Goal: Task Accomplishment & Management: Use online tool/utility

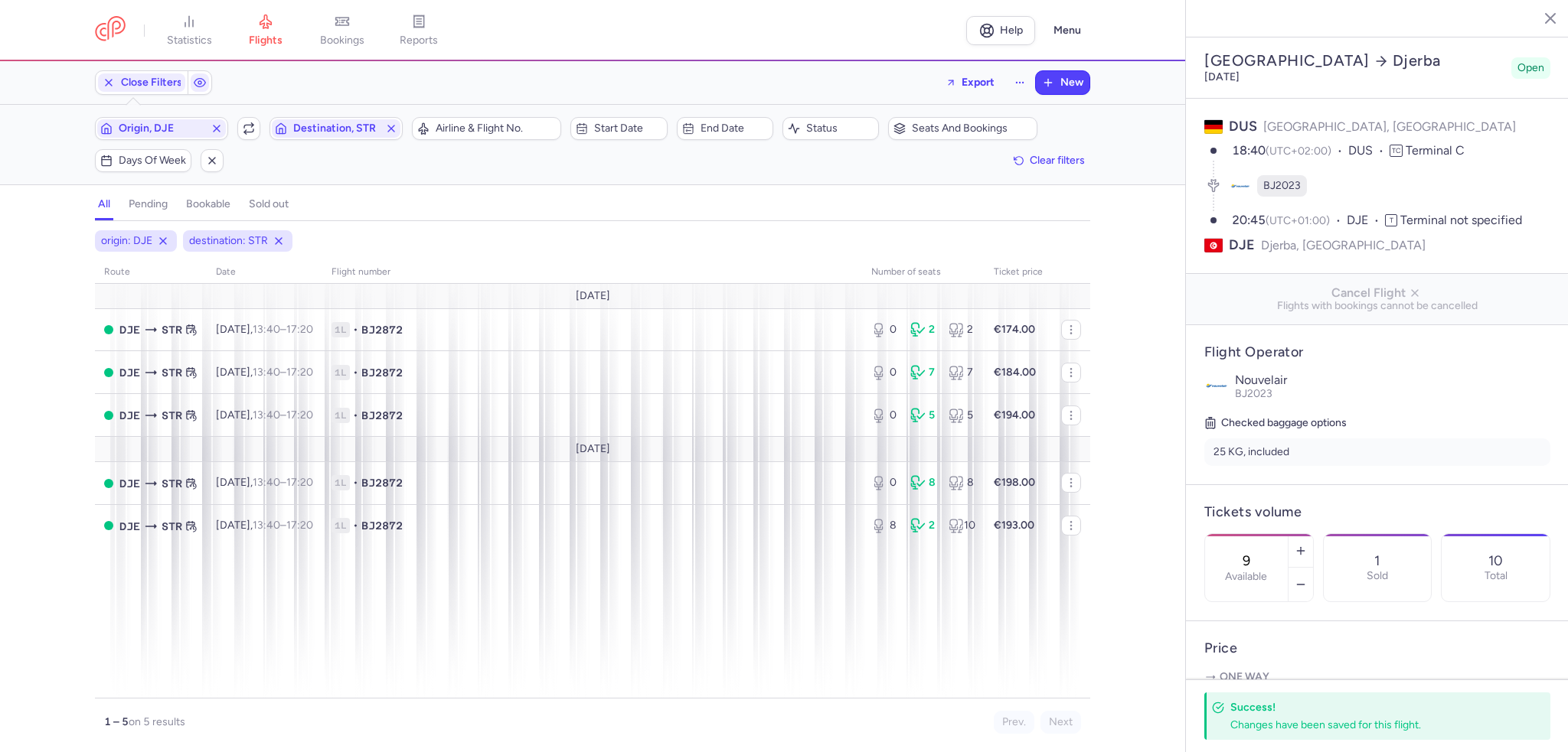
select select "days"
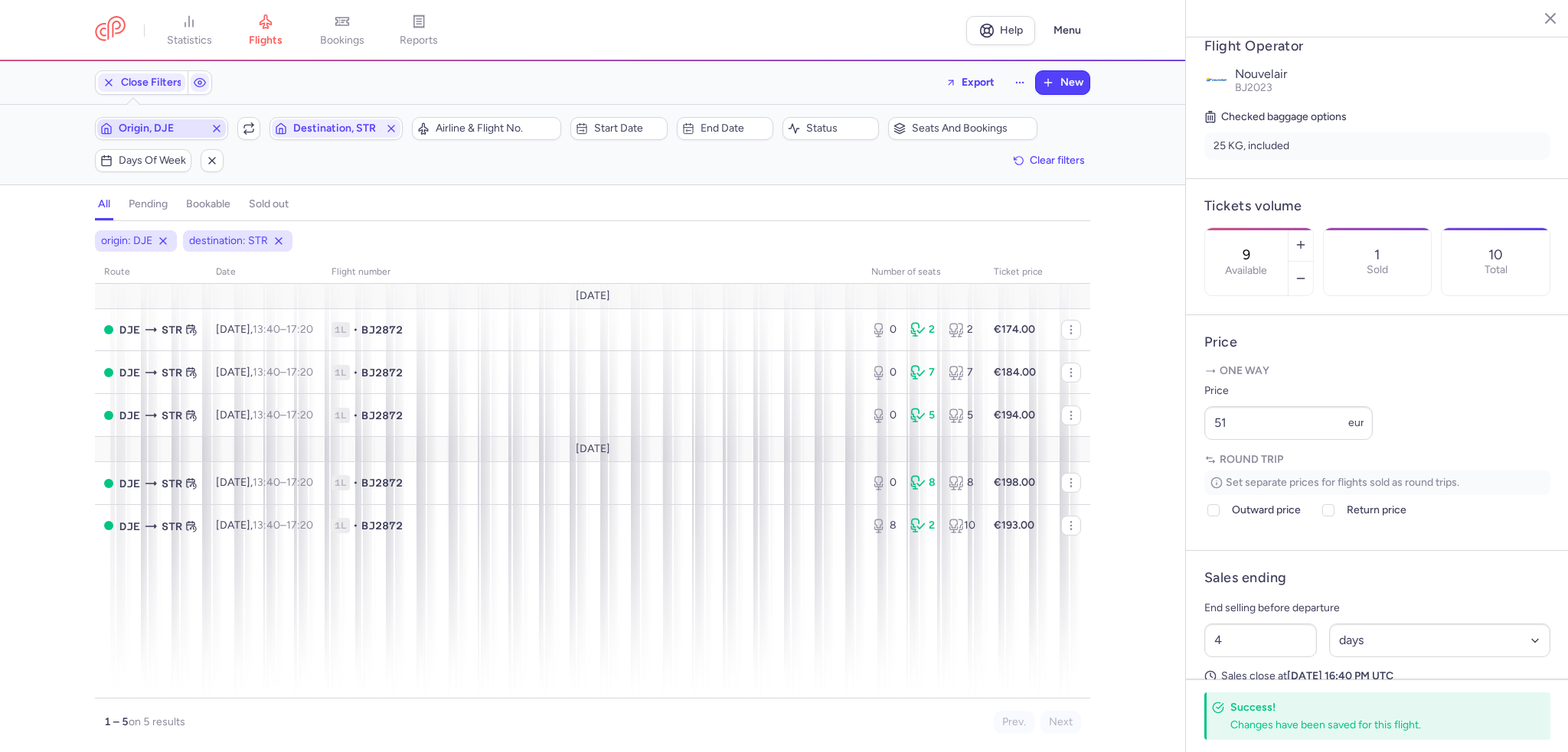
click at [220, 123] on icon "button" at bounding box center [216, 129] width 13 height 13
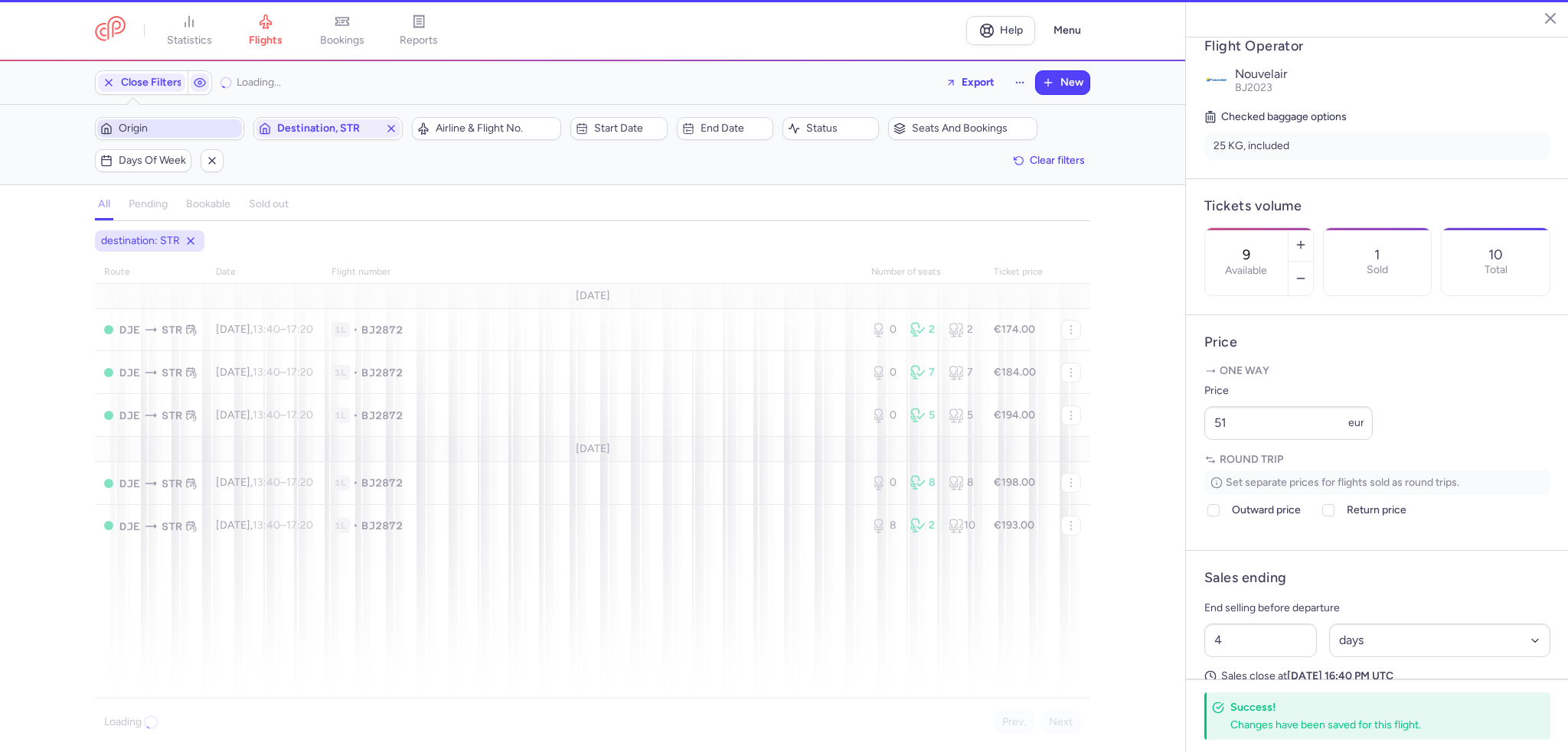
click at [393, 125] on icon "button" at bounding box center [391, 129] width 13 height 13
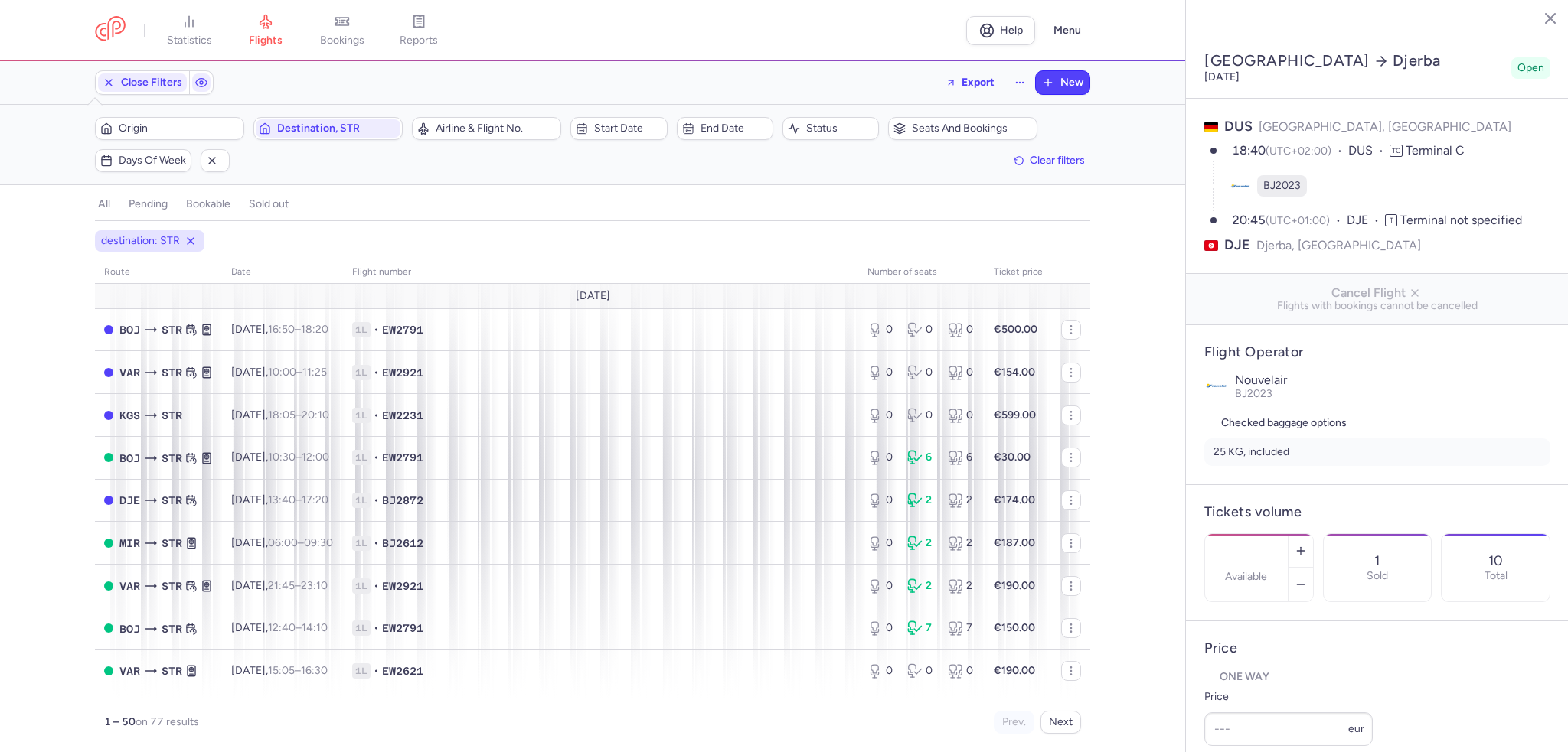
select select "days"
type input "9"
type input "51"
type input "4"
click at [391, 133] on icon "button" at bounding box center [391, 129] width 13 height 13
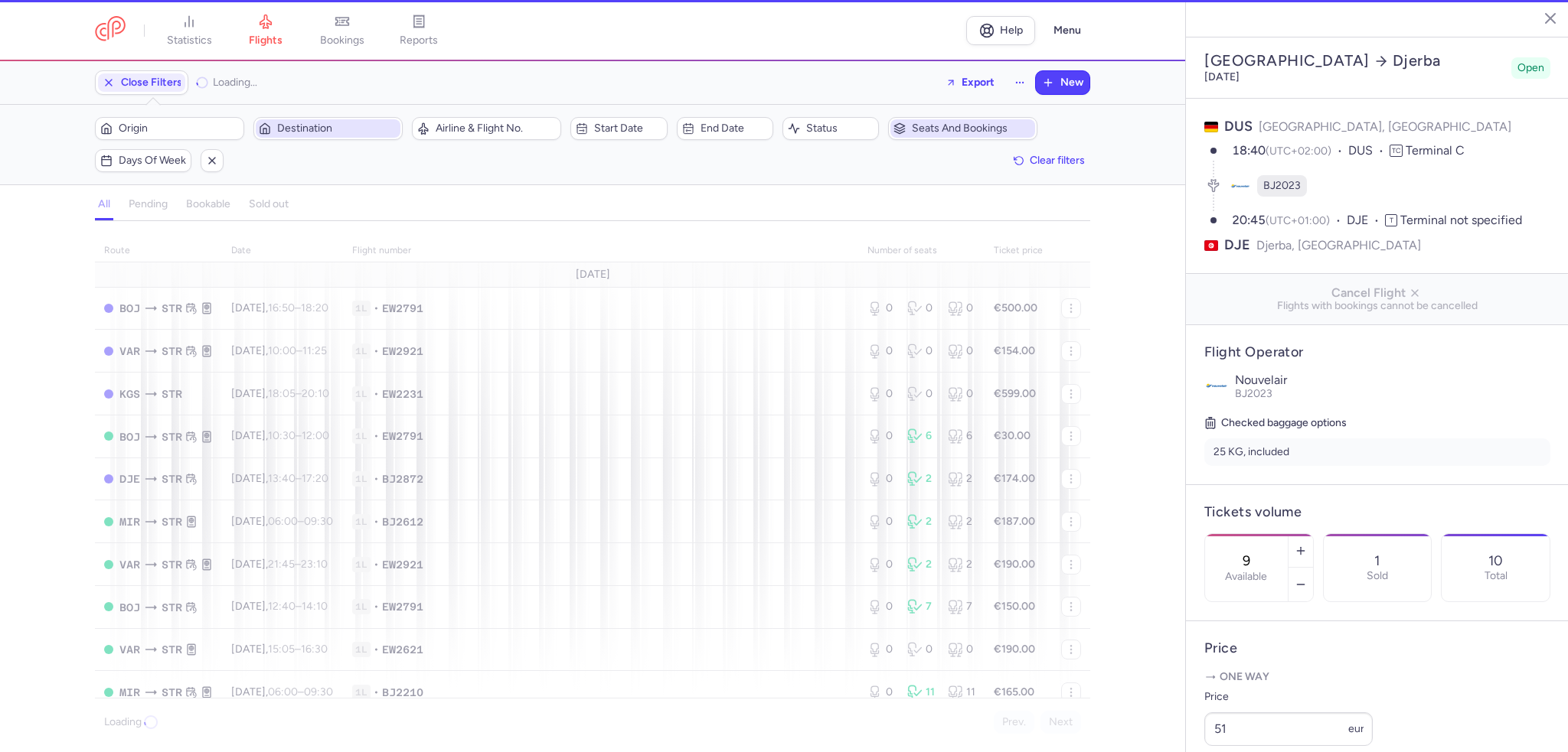
click at [991, 127] on span "Seats and bookings" at bounding box center [972, 129] width 120 height 13
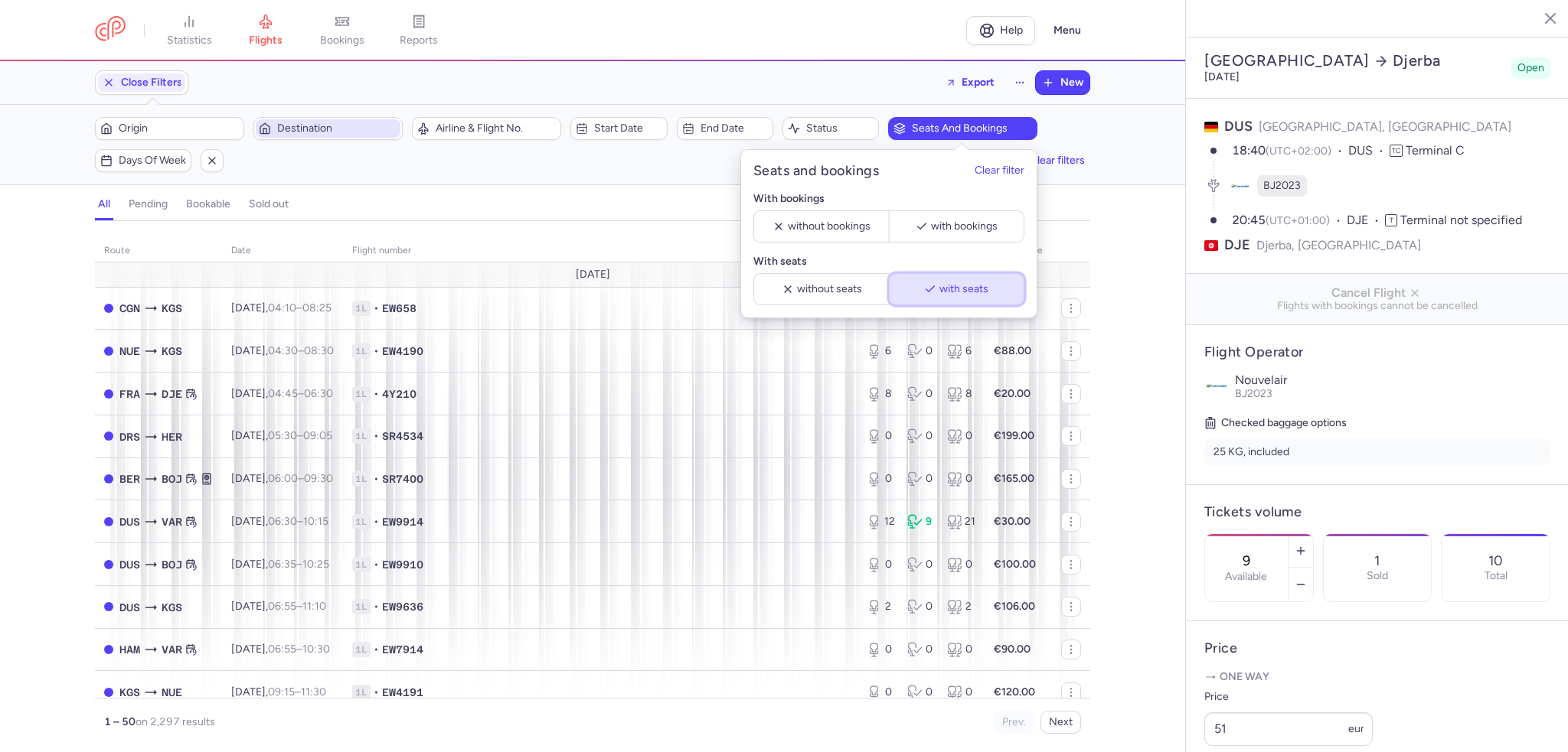
click at [975, 294] on span "with seats" at bounding box center [964, 289] width 49 height 13
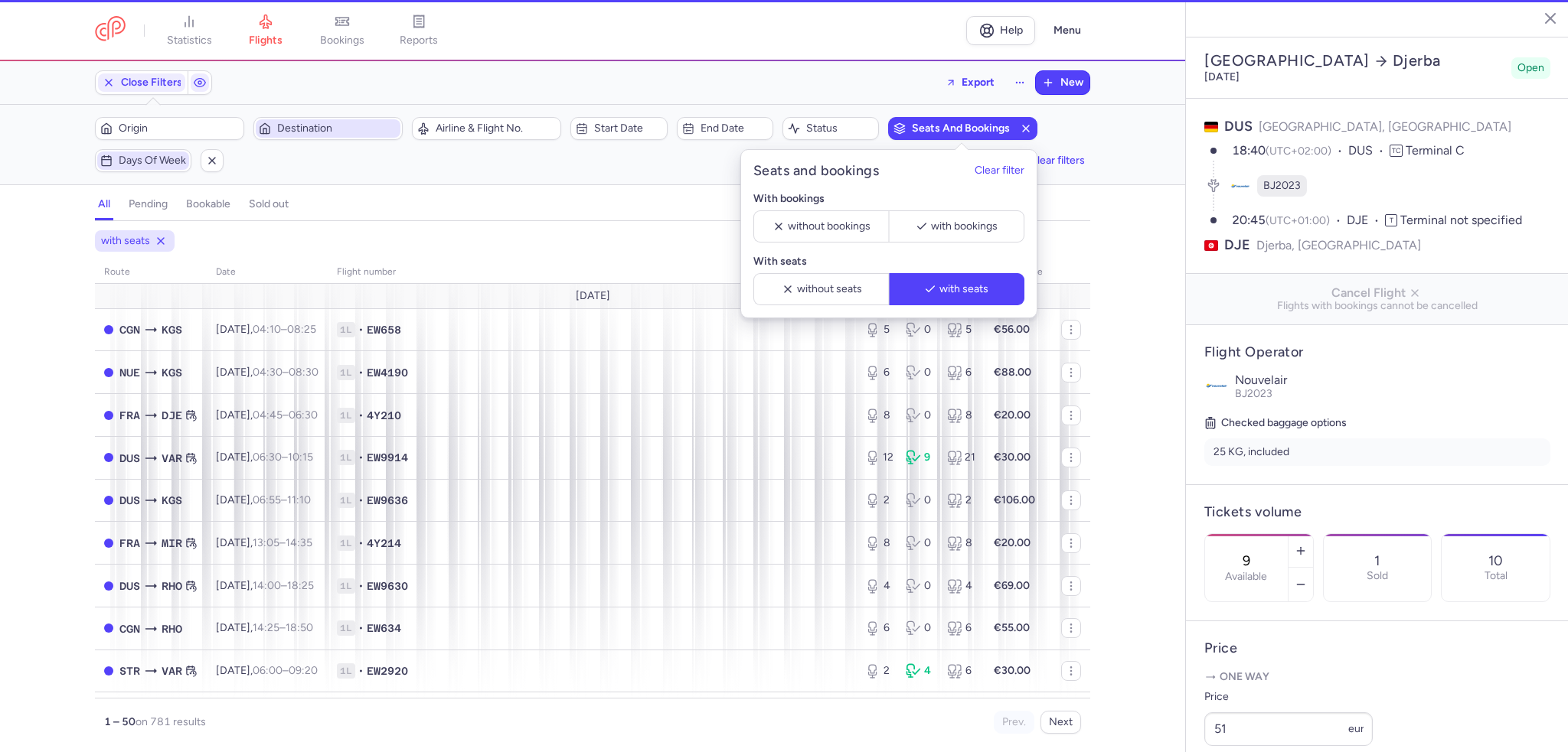
click at [141, 170] on button "Days of week" at bounding box center [142, 161] width 96 height 23
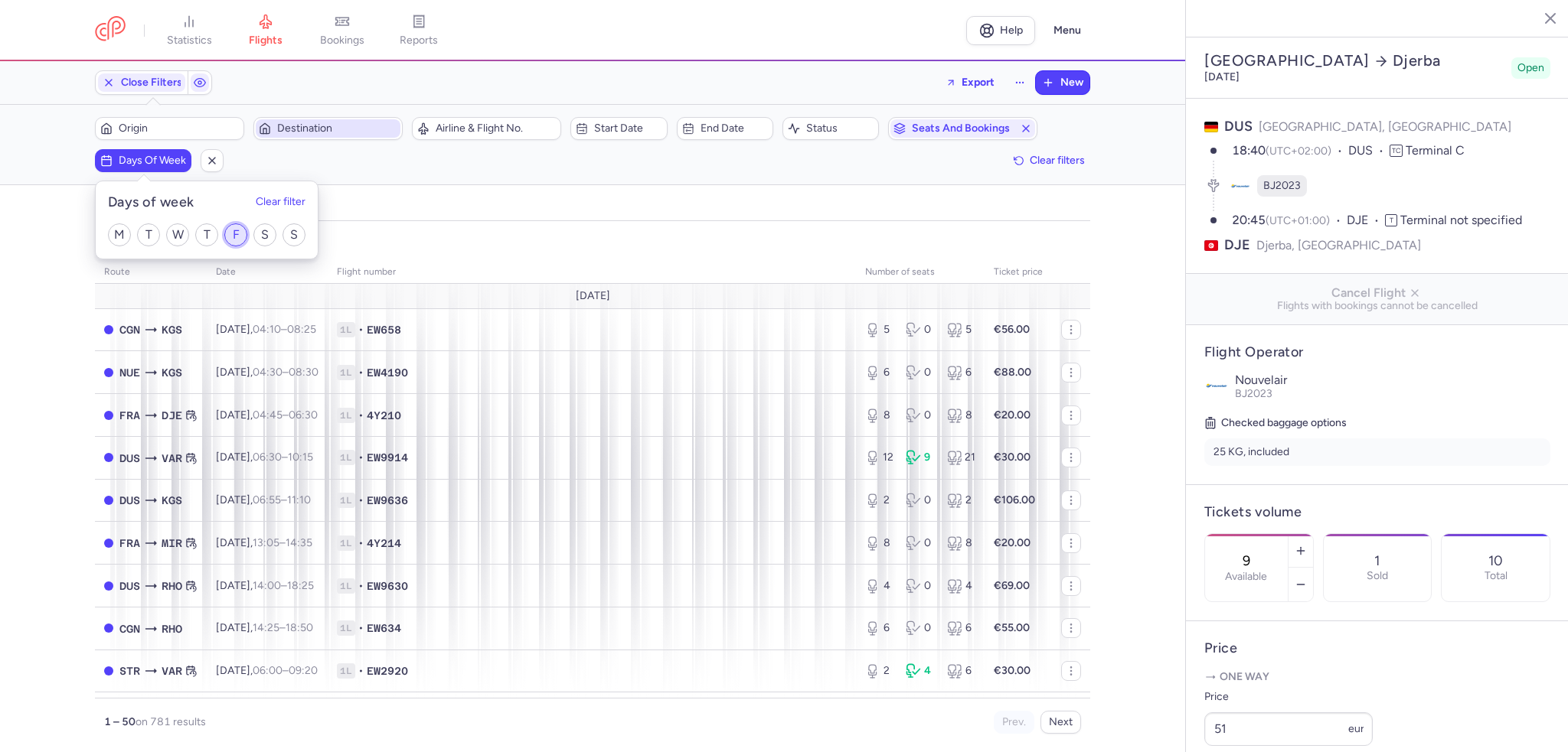
click at [234, 234] on input "F" at bounding box center [236, 235] width 23 height 23
checkbox input "true"
